Goal: Book appointment/travel/reservation

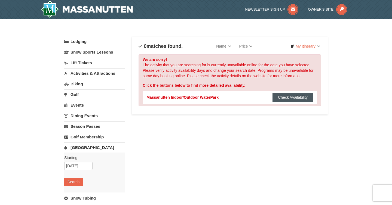
click at [280, 99] on button "Check Availability" at bounding box center [293, 97] width 41 height 9
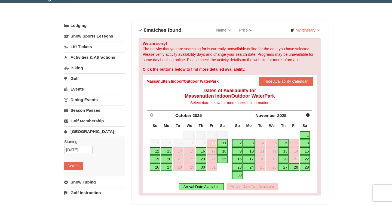
scroll to position [17, 0]
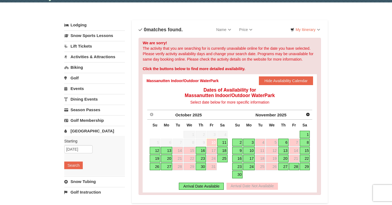
click at [212, 153] on link "17" at bounding box center [212, 151] width 10 height 8
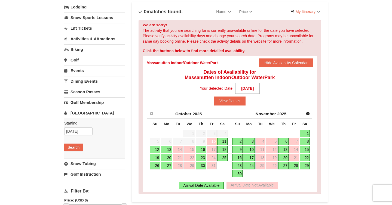
scroll to position [35, 0]
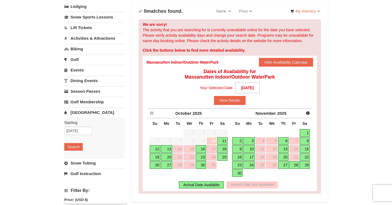
click at [202, 150] on link "16" at bounding box center [201, 150] width 10 height 8
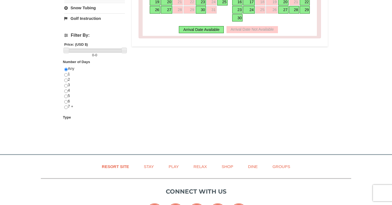
scroll to position [172, 0]
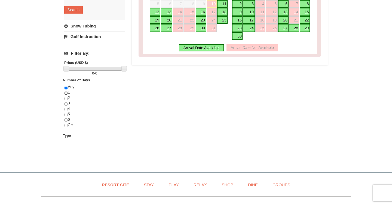
click at [66, 93] on input "radio" at bounding box center [66, 94] width 4 height 4
radio input "true"
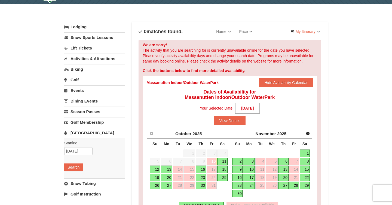
scroll to position [15, 0]
click at [204, 169] on link "16" at bounding box center [201, 170] width 10 height 8
click at [238, 120] on button "View Details" at bounding box center [230, 120] width 32 height 9
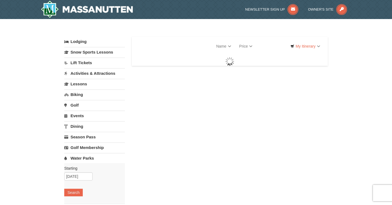
select select "10"
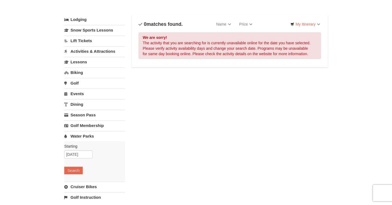
scroll to position [22, 0]
select select "10"
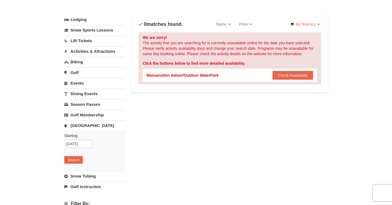
scroll to position [15, 0]
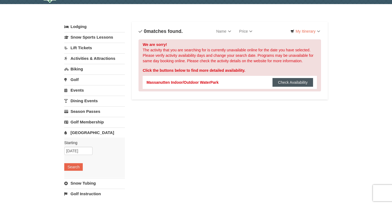
click at [300, 85] on button "Check Availability" at bounding box center [293, 82] width 41 height 9
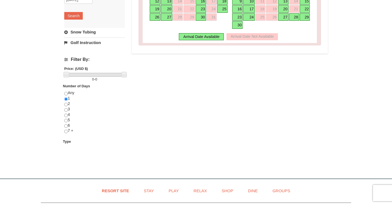
scroll to position [0, 0]
